Goal: Task Accomplishment & Management: Manage account settings

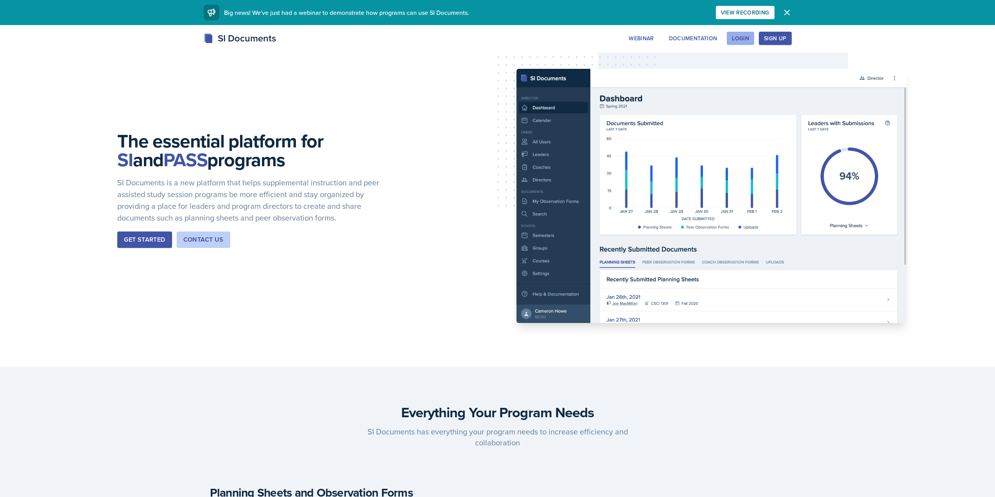
click at [742, 38] on div "Login" at bounding box center [740, 38] width 17 height 6
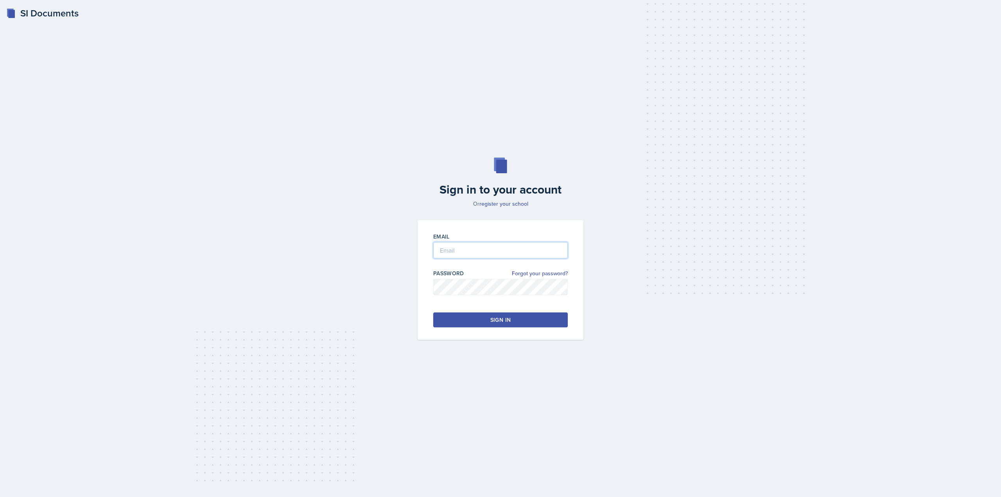
click at [441, 247] on input "email" at bounding box center [500, 250] width 135 height 16
type input "cwiggi26@students.kennesaw.edu"
click at [495, 315] on button "Sign in" at bounding box center [500, 320] width 135 height 15
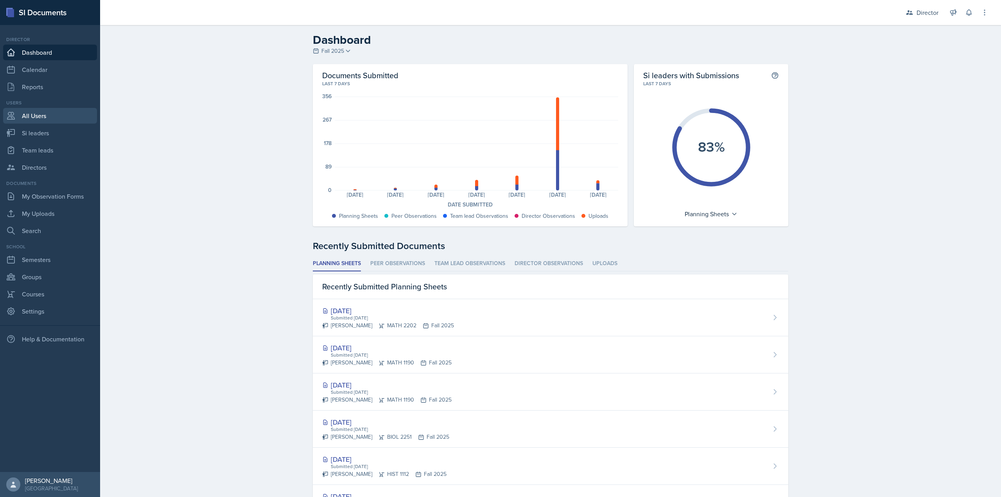
click at [45, 118] on link "All Users" at bounding box center [50, 116] width 94 height 16
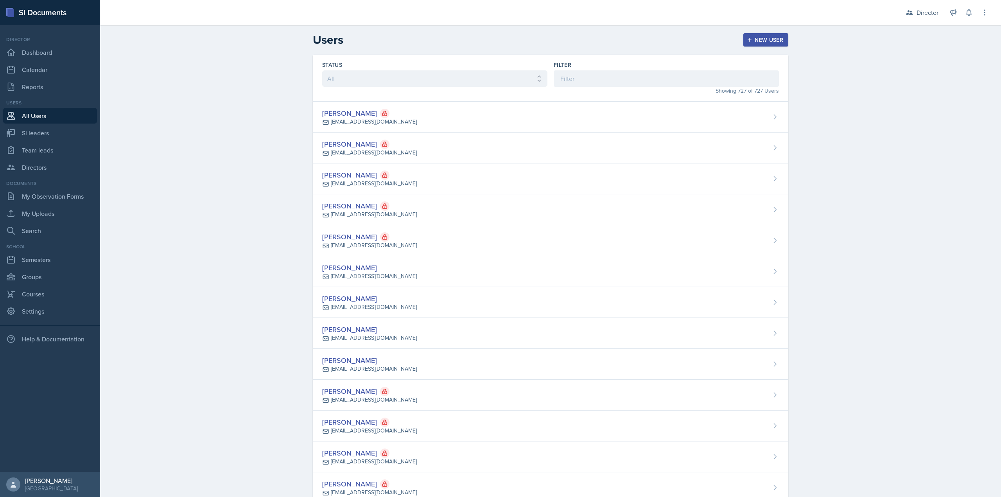
click at [586, 68] on div "Filter" at bounding box center [666, 65] width 225 height 8
click at [583, 77] on input at bounding box center [666, 78] width 225 height 16
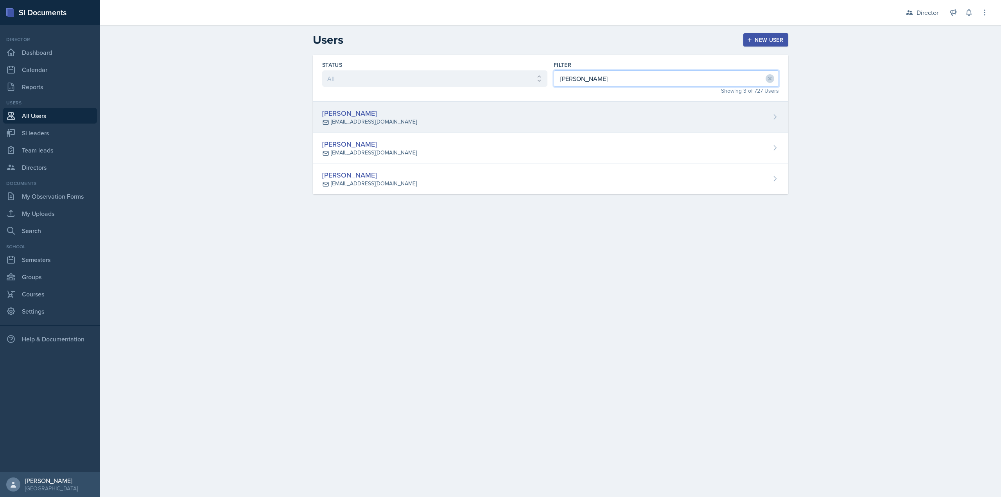
type input "barr"
click at [409, 114] on div "[PERSON_NAME]" at bounding box center [369, 113] width 95 height 11
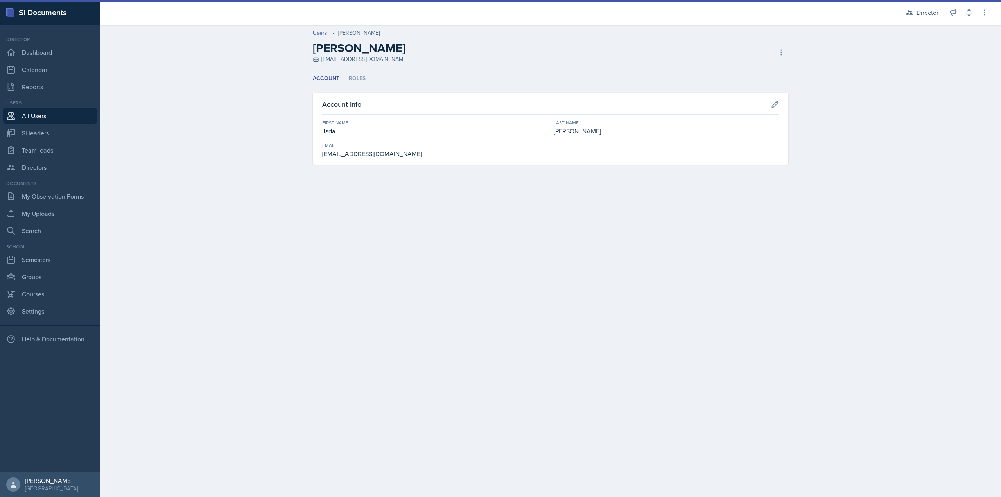
click at [361, 75] on li "Roles" at bounding box center [357, 78] width 17 height 15
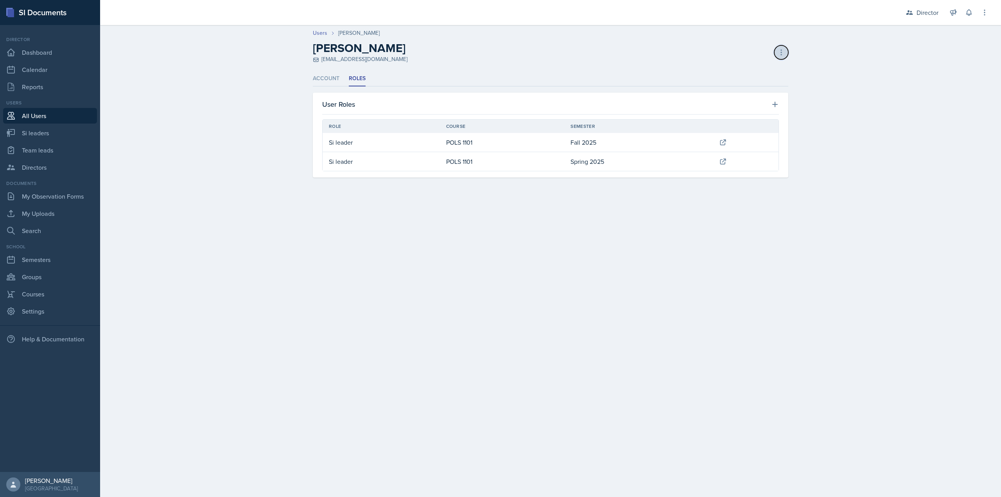
click at [778, 50] on icon at bounding box center [782, 53] width 8 height 8
click at [502, 86] on ul "Account Roles" at bounding box center [551, 78] width 476 height 15
click at [940, 14] on div "Director" at bounding box center [922, 12] width 42 height 14
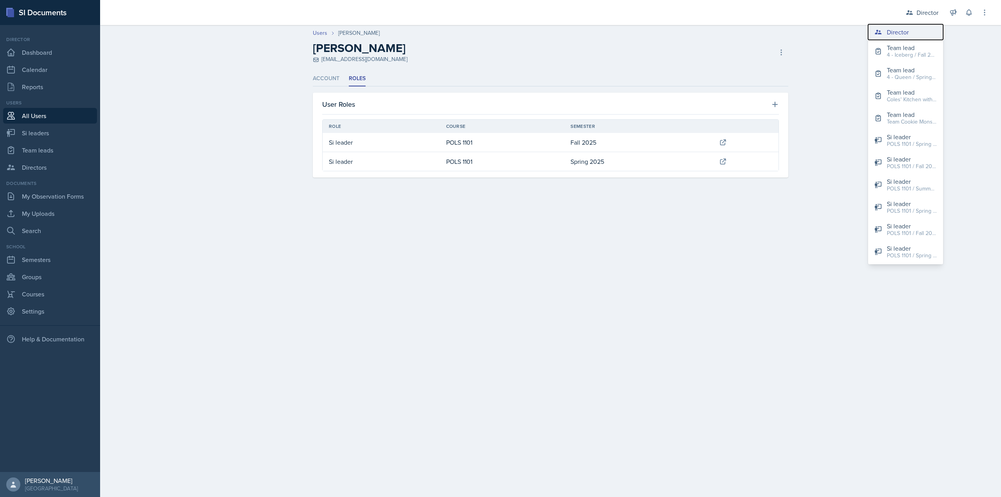
click at [888, 36] on div "Director" at bounding box center [898, 31] width 22 height 9
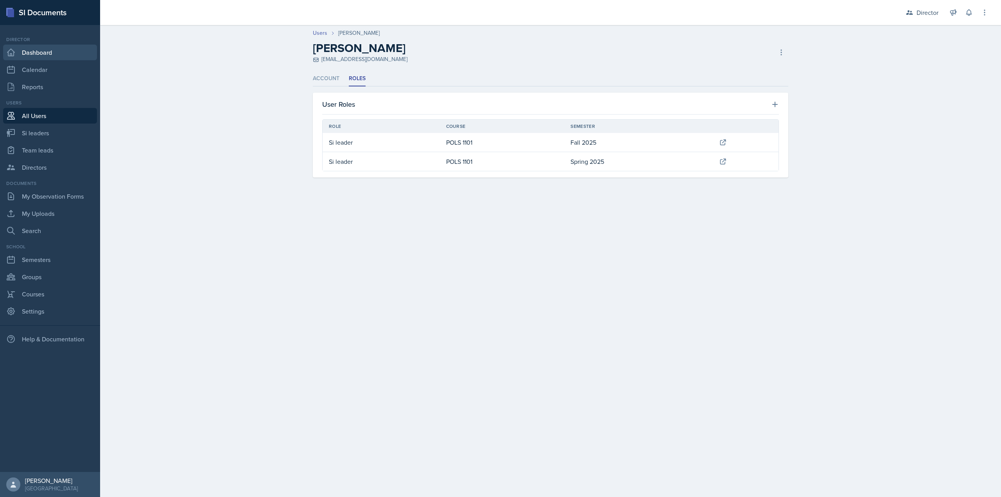
click at [54, 47] on link "Dashboard" at bounding box center [50, 53] width 94 height 16
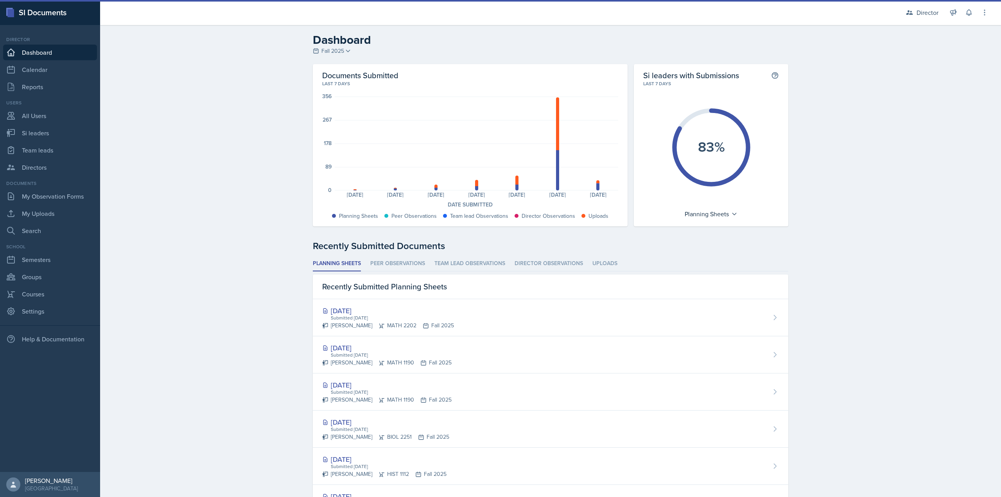
click at [49, 11] on div "SI Documents" at bounding box center [50, 12] width 100 height 25
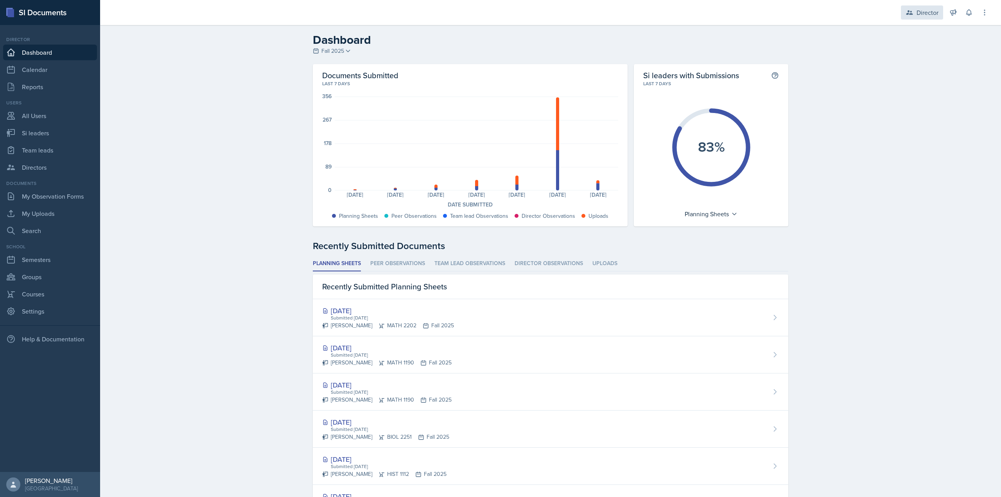
click at [925, 8] on div "Director" at bounding box center [928, 12] width 22 height 9
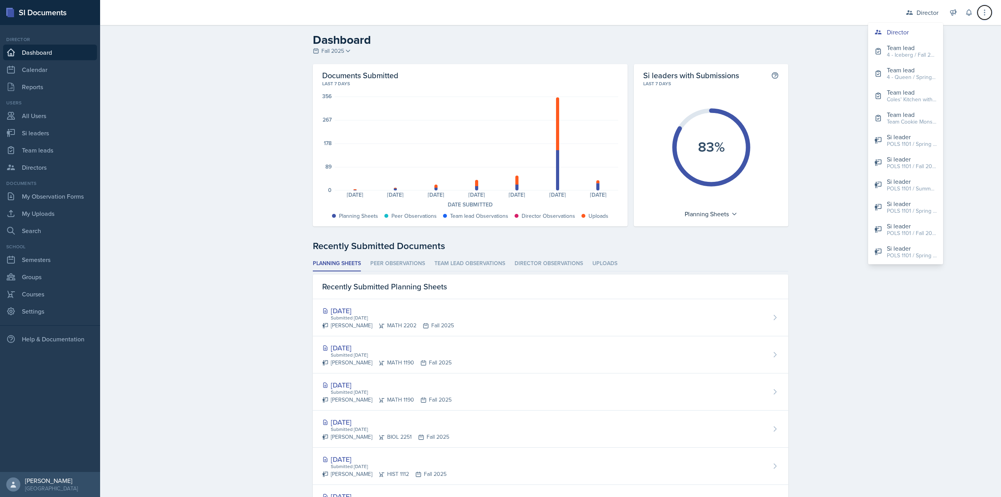
drag, startPoint x: 985, startPoint y: 11, endPoint x: 974, endPoint y: 33, distance: 24.3
click at [984, 12] on icon at bounding box center [985, 13] width 8 height 8
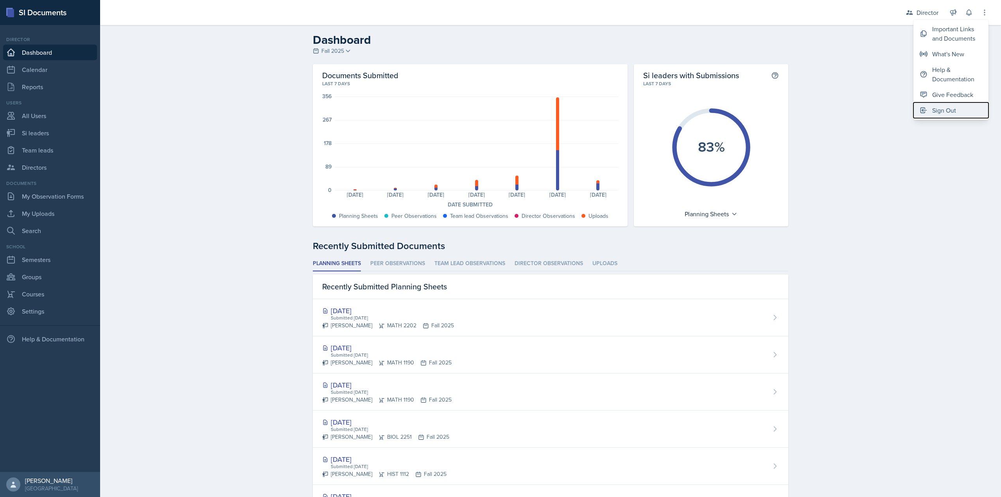
click at [938, 112] on div "Sign Out" at bounding box center [945, 110] width 24 height 9
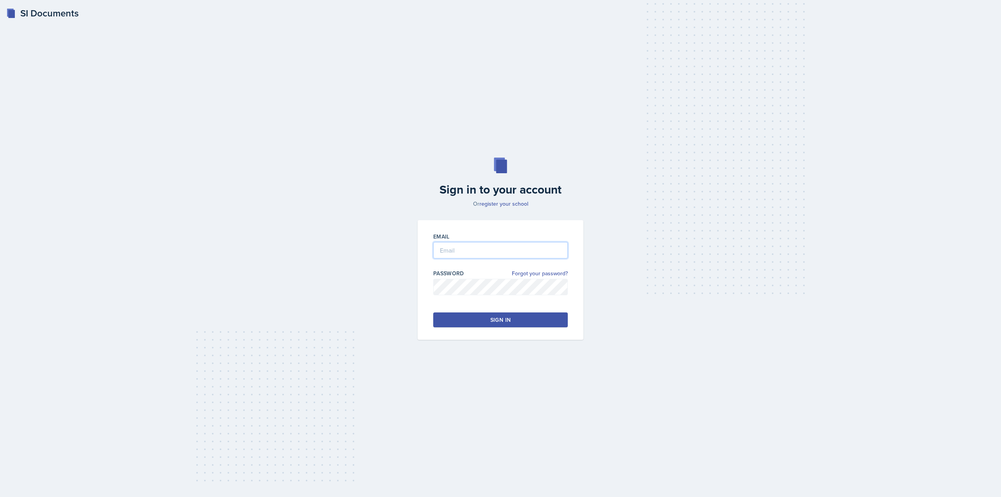
type input "cwiggi26@students.kennesaw.edu"
click at [555, 273] on link "Forgot your password?" at bounding box center [540, 274] width 56 height 8
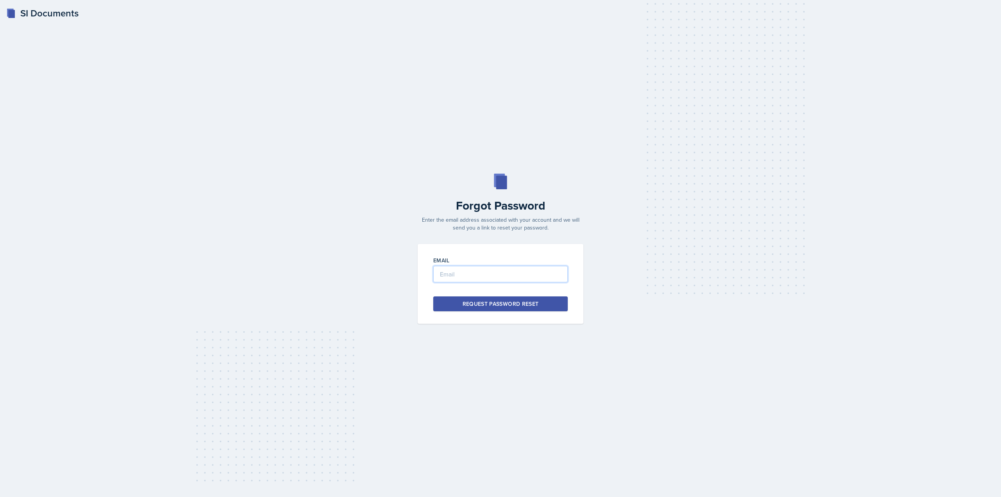
click at [516, 281] on input "email" at bounding box center [500, 274] width 135 height 16
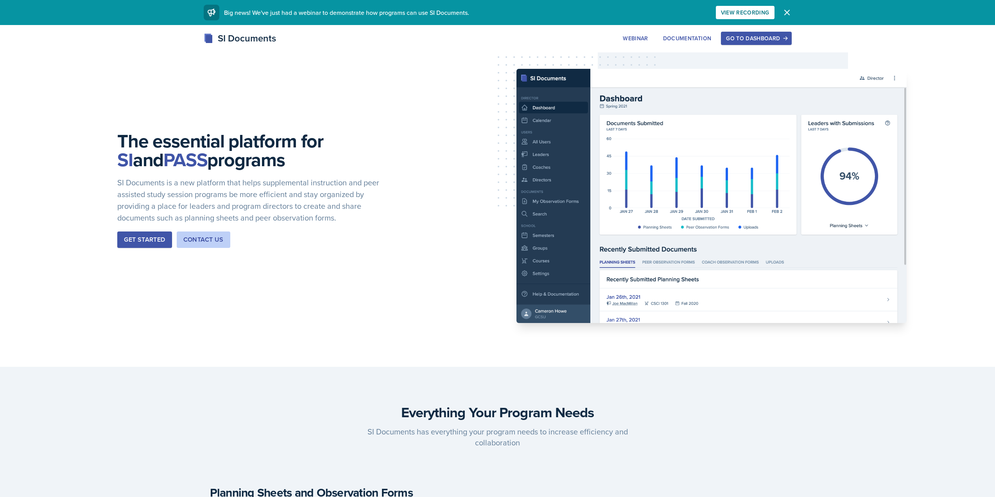
click at [744, 41] on div "Go to Dashboard" at bounding box center [756, 38] width 60 height 6
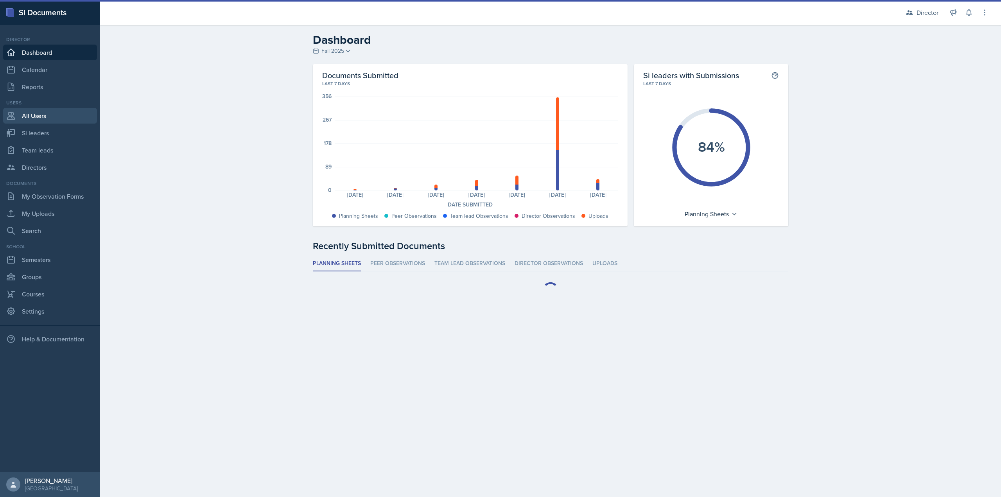
click at [81, 120] on link "All Users" at bounding box center [50, 116] width 94 height 16
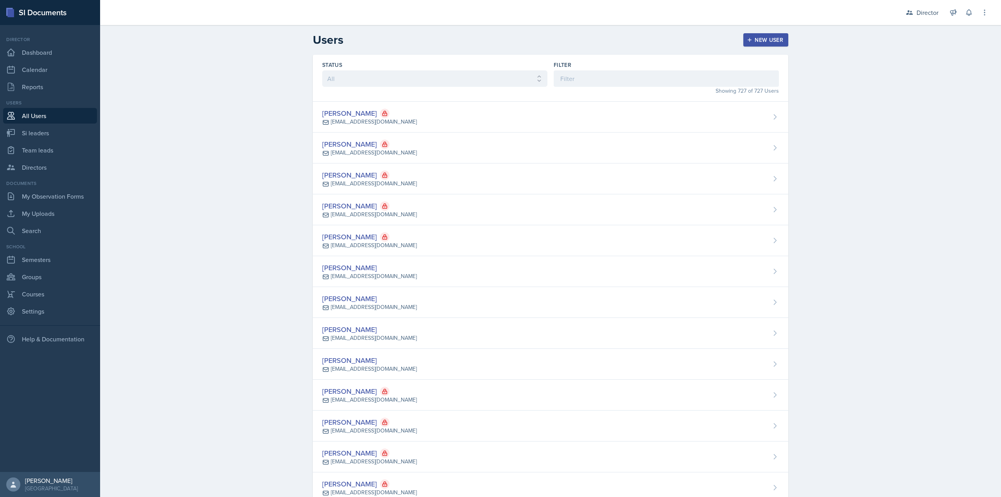
click at [591, 69] on div "Filter" at bounding box center [666, 74] width 225 height 26
click at [585, 79] on input at bounding box center [666, 78] width 225 height 16
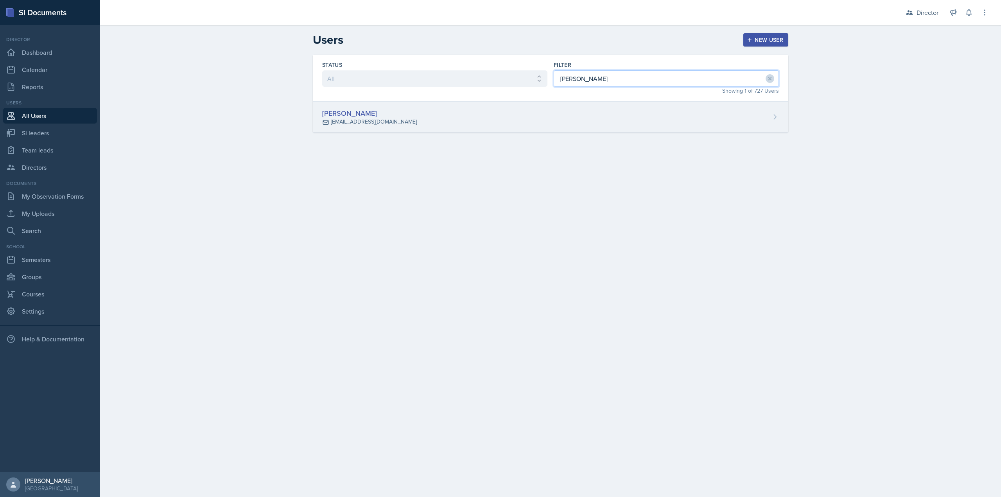
type input "leslie"
click at [591, 131] on div "Leslie Horton lhorto18@students.kennesaw.edu" at bounding box center [551, 117] width 476 height 31
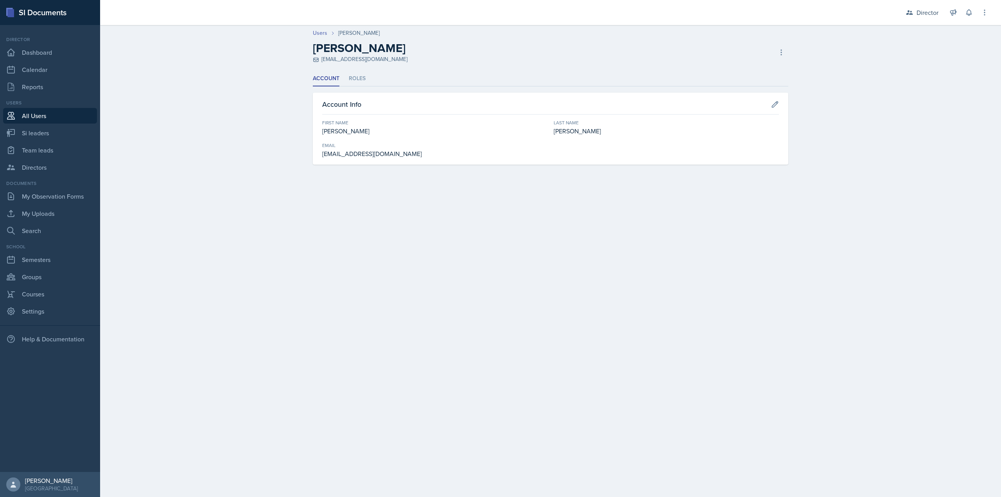
click at [345, 75] on ul "Account Roles" at bounding box center [551, 78] width 476 height 15
click at [358, 79] on li "Roles" at bounding box center [357, 78] width 17 height 15
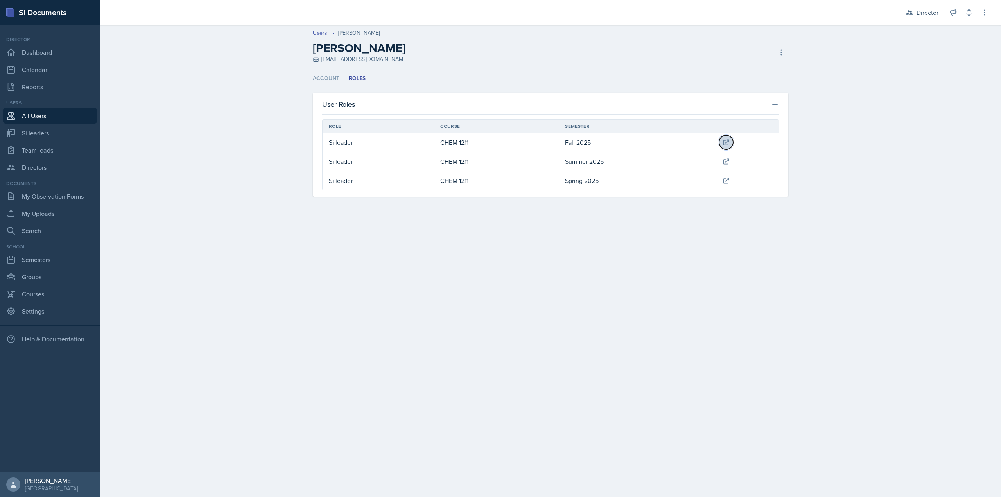
click at [723, 140] on button at bounding box center [726, 142] width 14 height 14
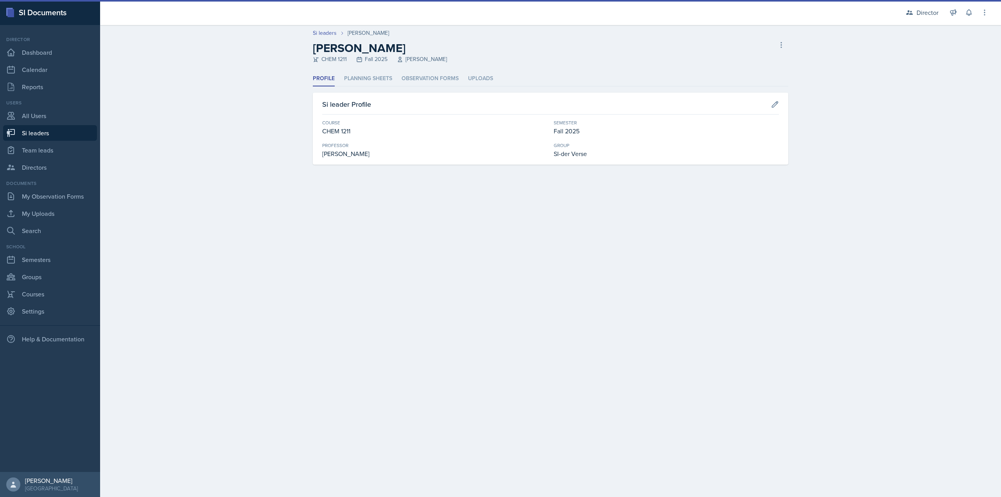
click at [465, 77] on ul "Profile Planning Sheets Observation Forms Uploads" at bounding box center [551, 78] width 476 height 15
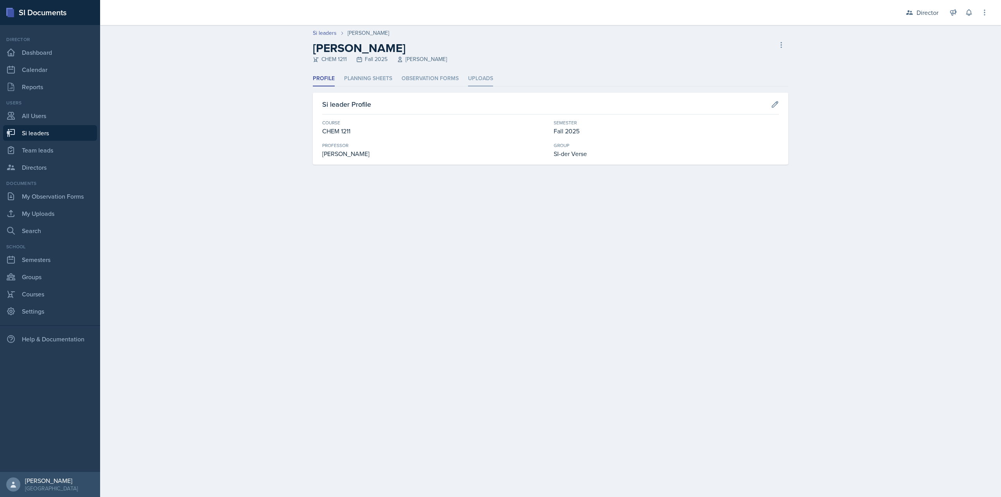
click at [475, 77] on li "Uploads" at bounding box center [480, 78] width 25 height 15
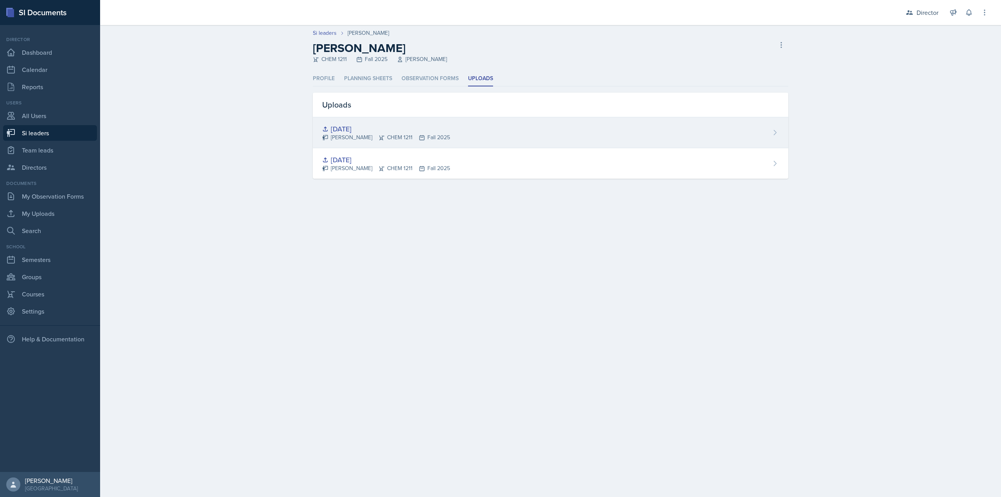
click at [340, 131] on div "8-28-25" at bounding box center [386, 129] width 128 height 11
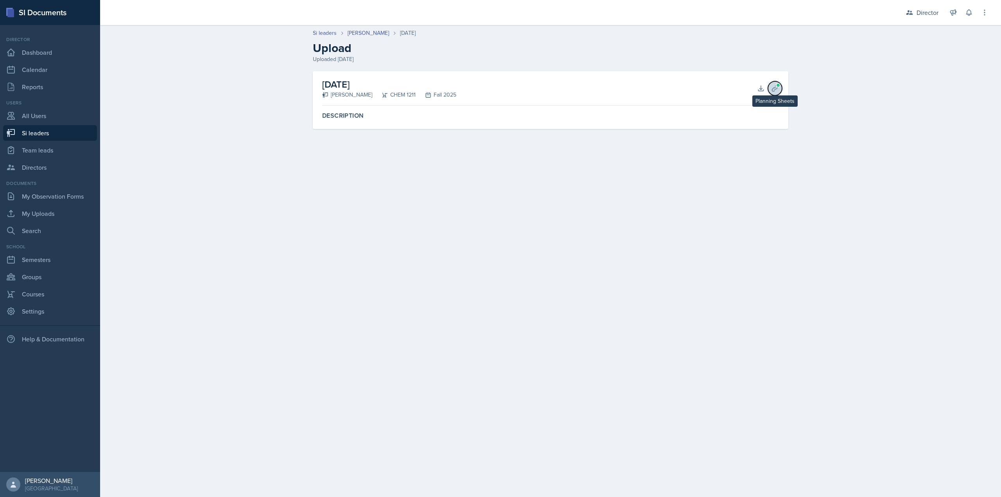
click at [773, 90] on icon at bounding box center [775, 88] width 8 height 8
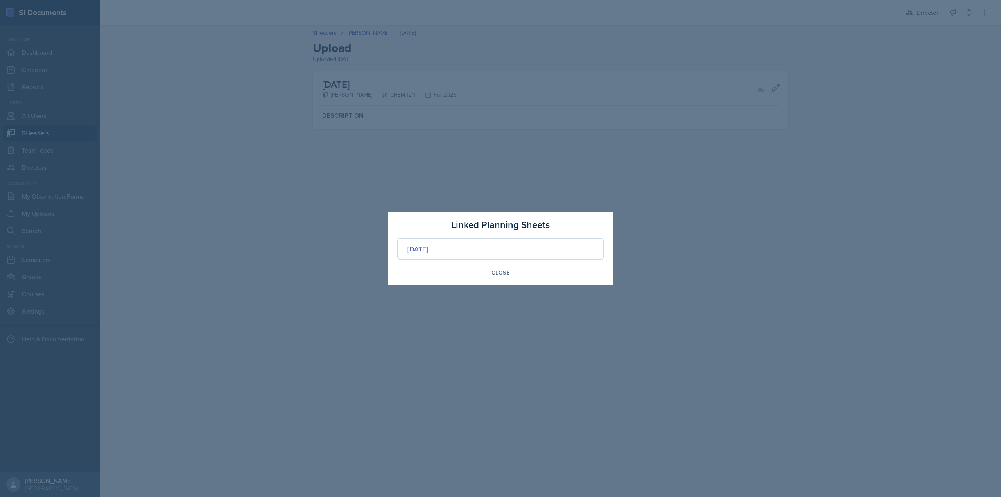
click at [428, 249] on div "Aug 28th, 2025" at bounding box center [418, 249] width 21 height 11
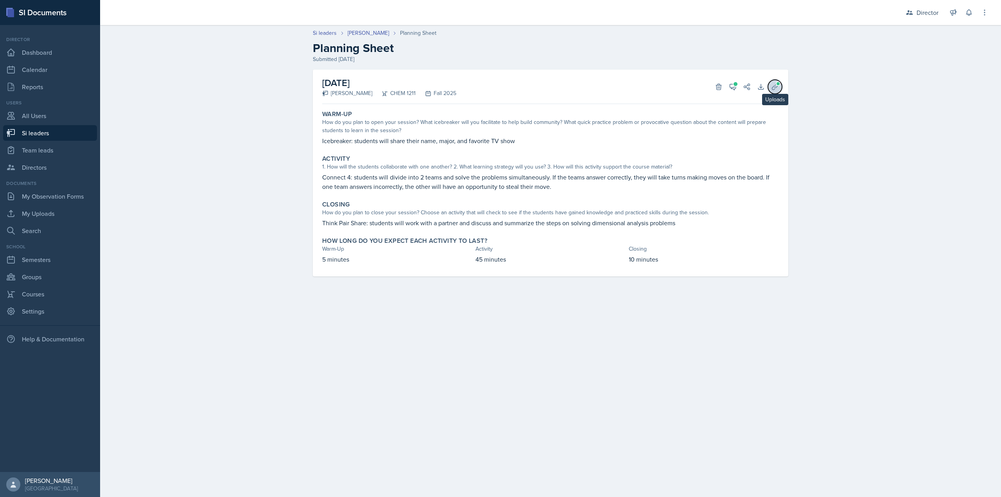
click at [773, 84] on icon at bounding box center [775, 87] width 8 height 8
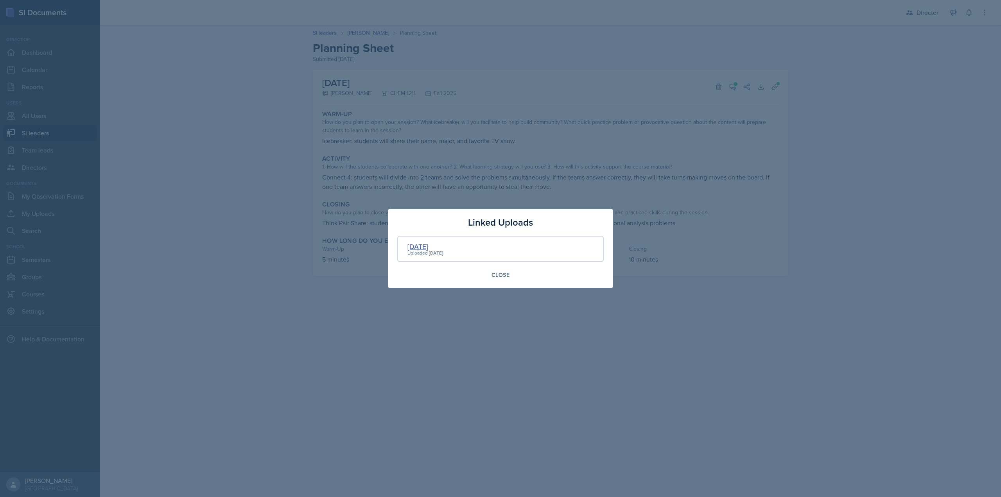
click at [418, 247] on div "8-28-25" at bounding box center [426, 246] width 36 height 11
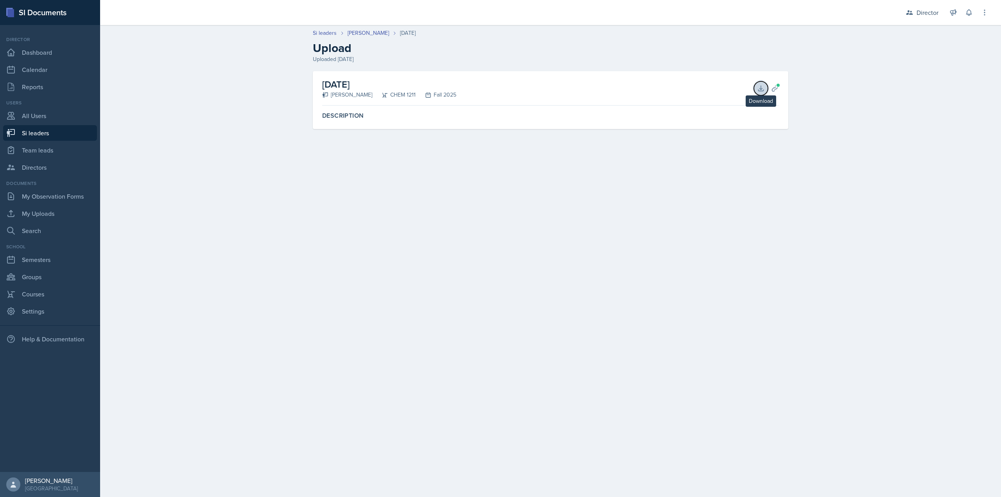
click at [759, 90] on icon at bounding box center [760, 88] width 5 height 5
click at [362, 33] on link "[PERSON_NAME]" at bounding box center [368, 33] width 41 height 8
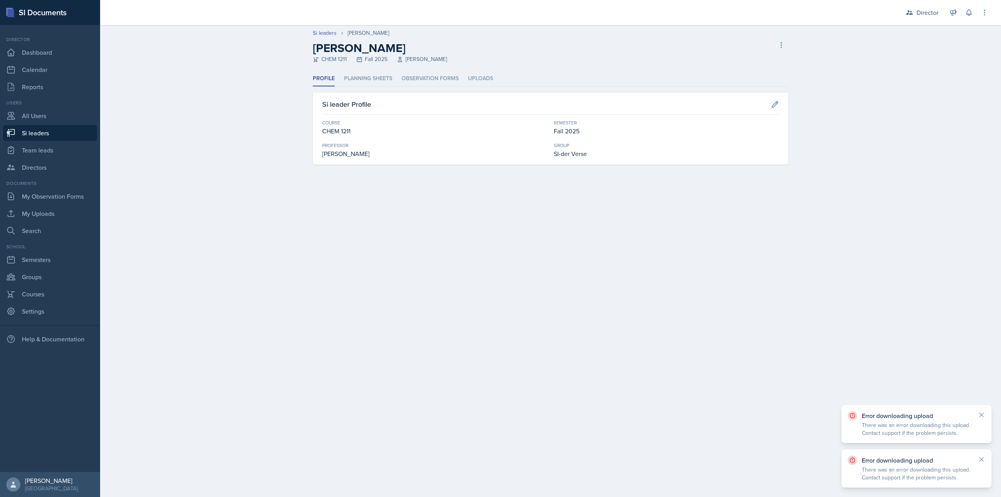
click at [461, 79] on ul "Profile Planning Sheets Observation Forms Uploads" at bounding box center [551, 78] width 476 height 15
click at [478, 79] on li "Uploads" at bounding box center [480, 78] width 25 height 15
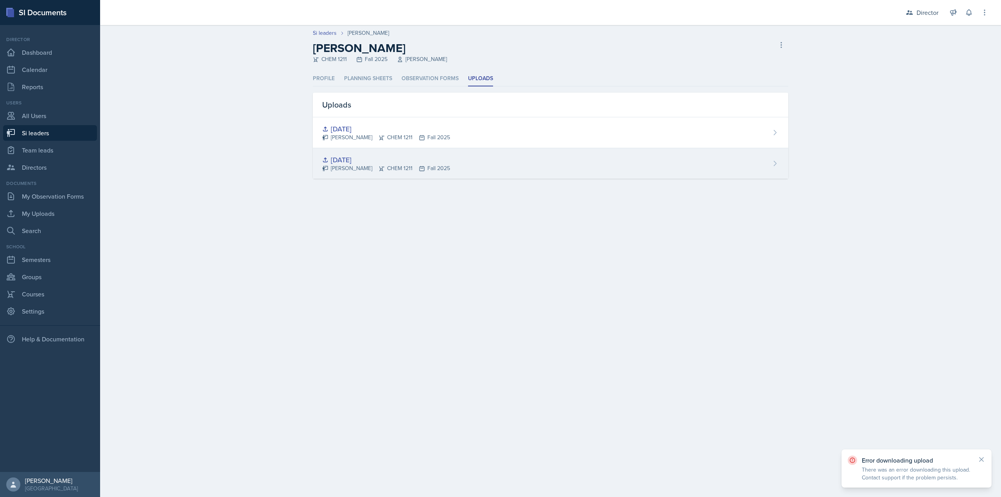
click at [349, 156] on div "8-26-25" at bounding box center [386, 160] width 128 height 11
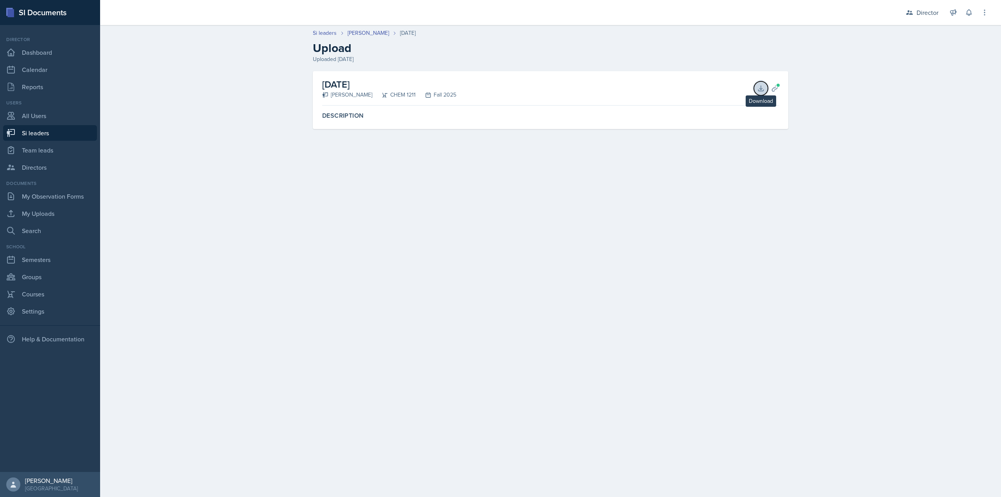
click at [765, 92] on button "Download" at bounding box center [761, 88] width 14 height 14
click at [363, 32] on link "[PERSON_NAME]" at bounding box center [368, 33] width 41 height 8
